Goal: Find specific page/section: Find specific page/section

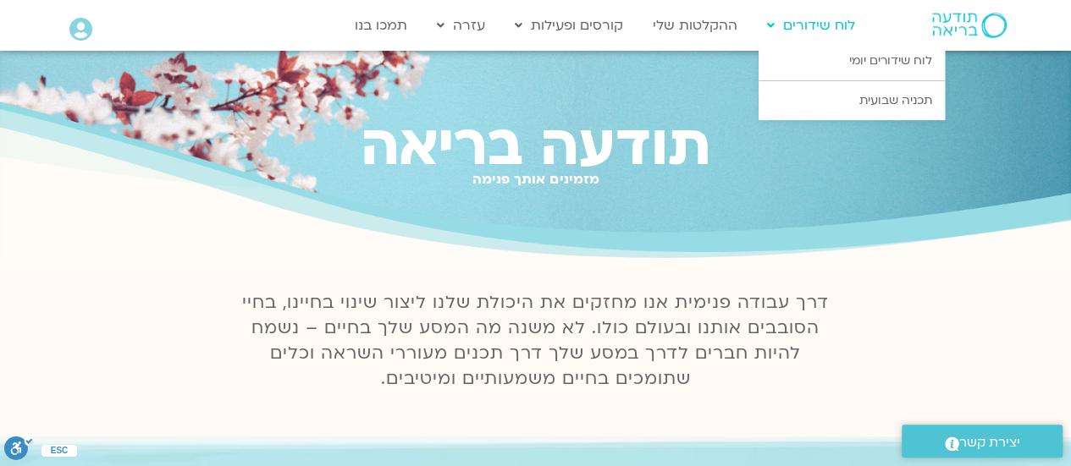
click at [811, 30] on link "לוח שידורים" at bounding box center [810, 25] width 105 height 32
click at [835, 67] on link "לוח שידורים יומי" at bounding box center [851, 60] width 186 height 39
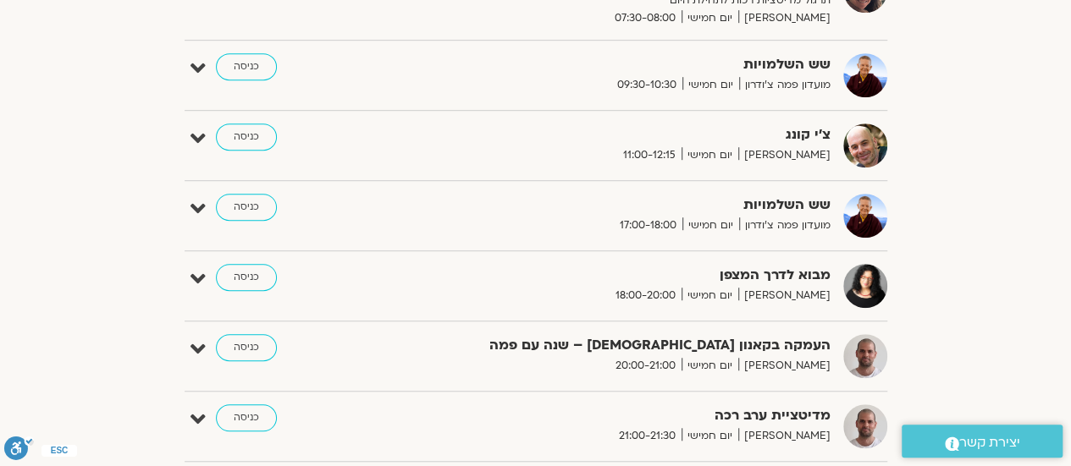
scroll to position [677, 0]
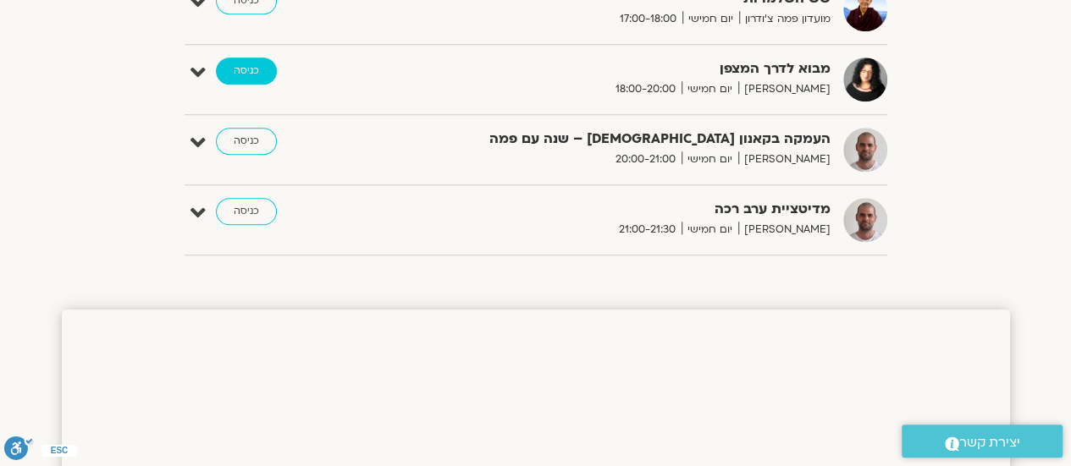
click at [257, 66] on link "כניסה" at bounding box center [246, 71] width 61 height 27
click at [242, 70] on link "כניסה" at bounding box center [246, 71] width 61 height 27
click at [240, 70] on link "כניסה" at bounding box center [246, 71] width 61 height 27
